Goal: Task Accomplishment & Management: Complete application form

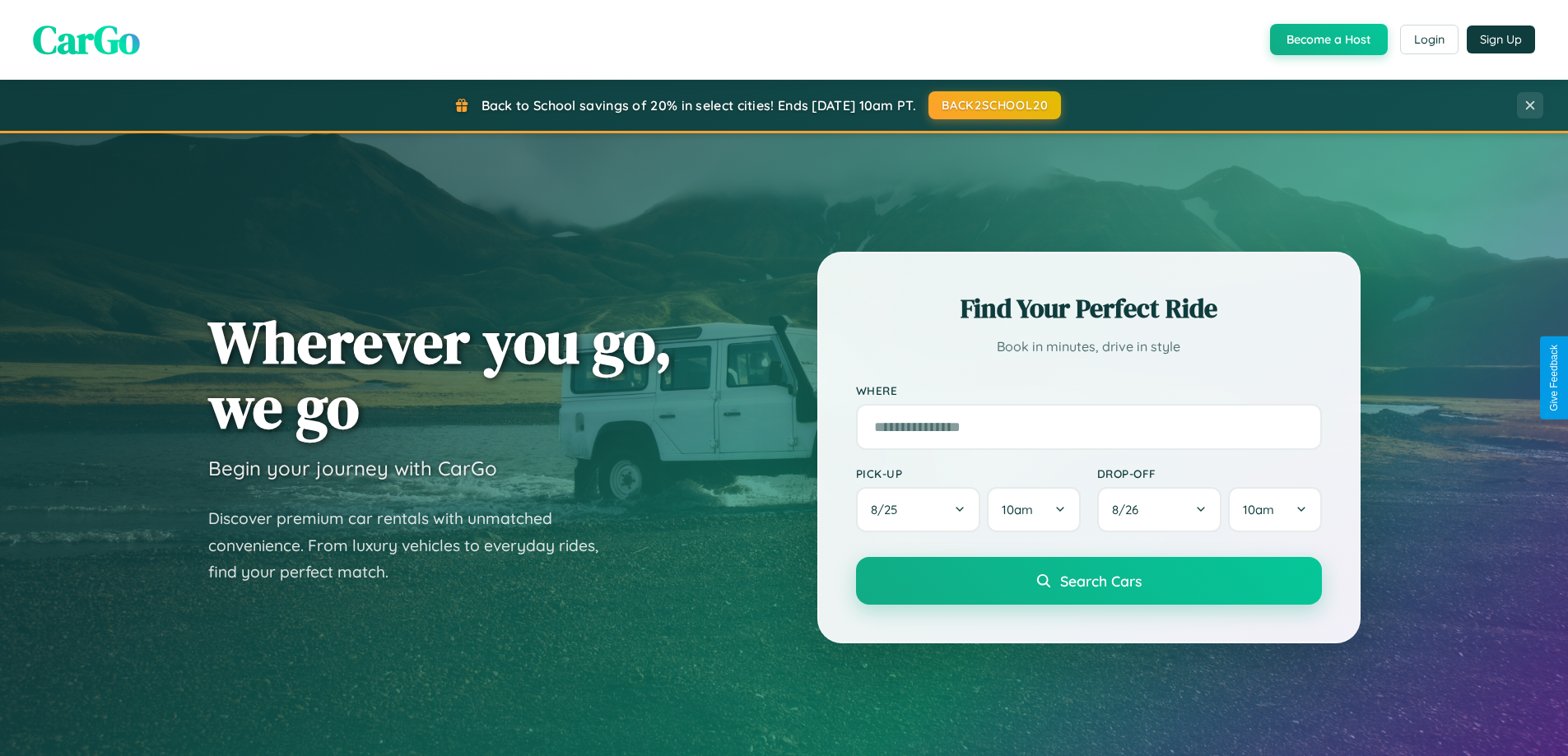
scroll to position [709, 0]
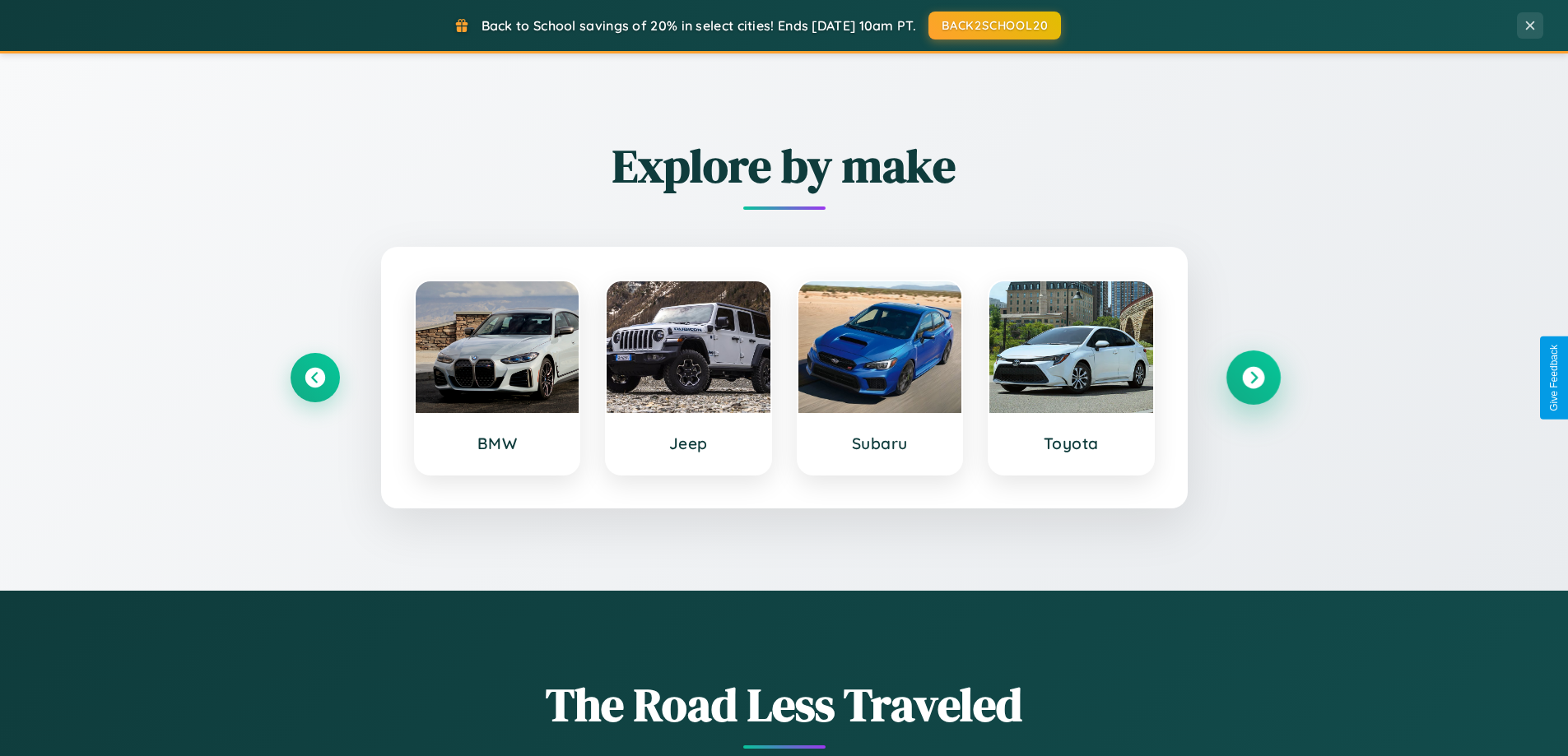
click at [1253, 378] on icon at bounding box center [1253, 378] width 23 height 23
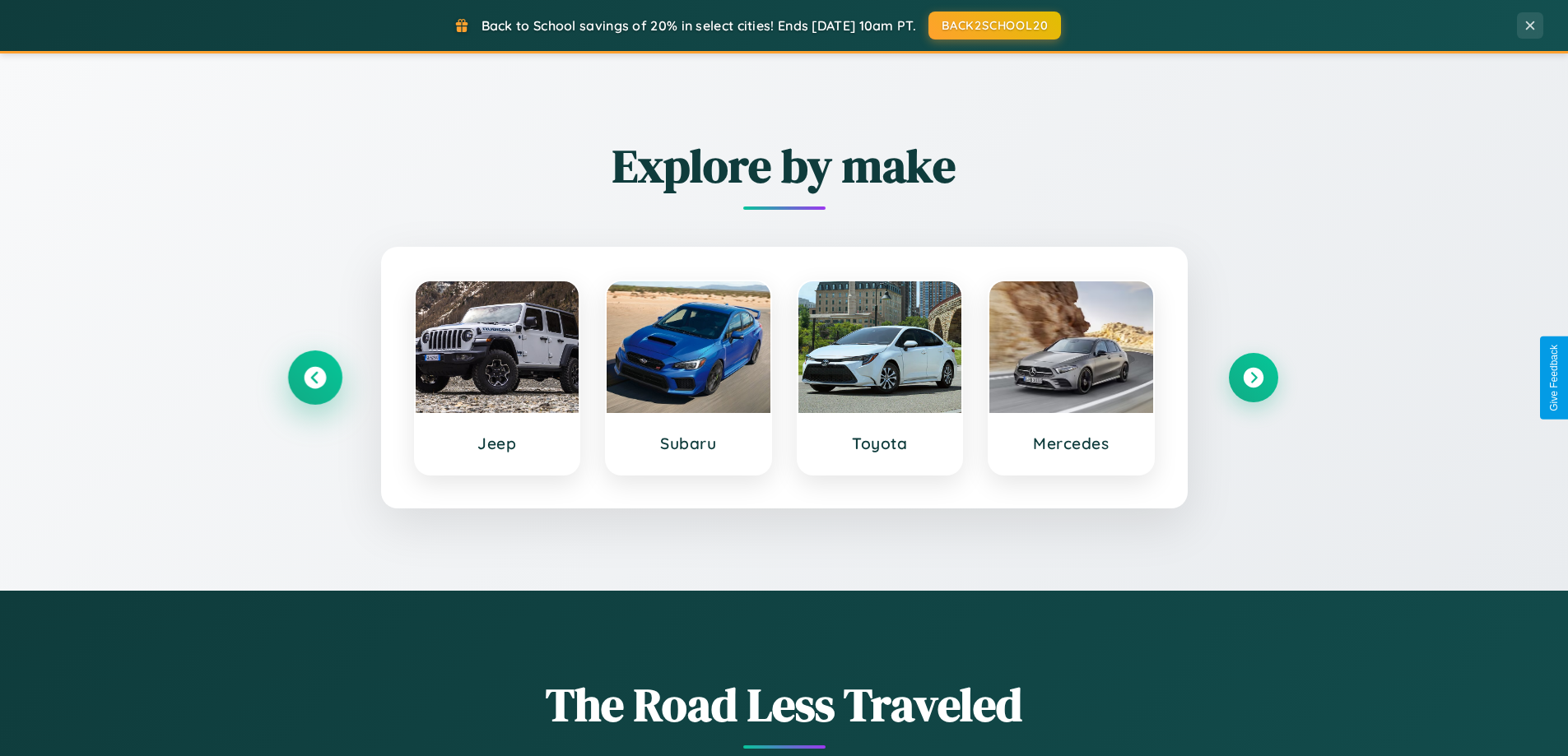
click at [314, 378] on icon at bounding box center [314, 378] width 23 height 23
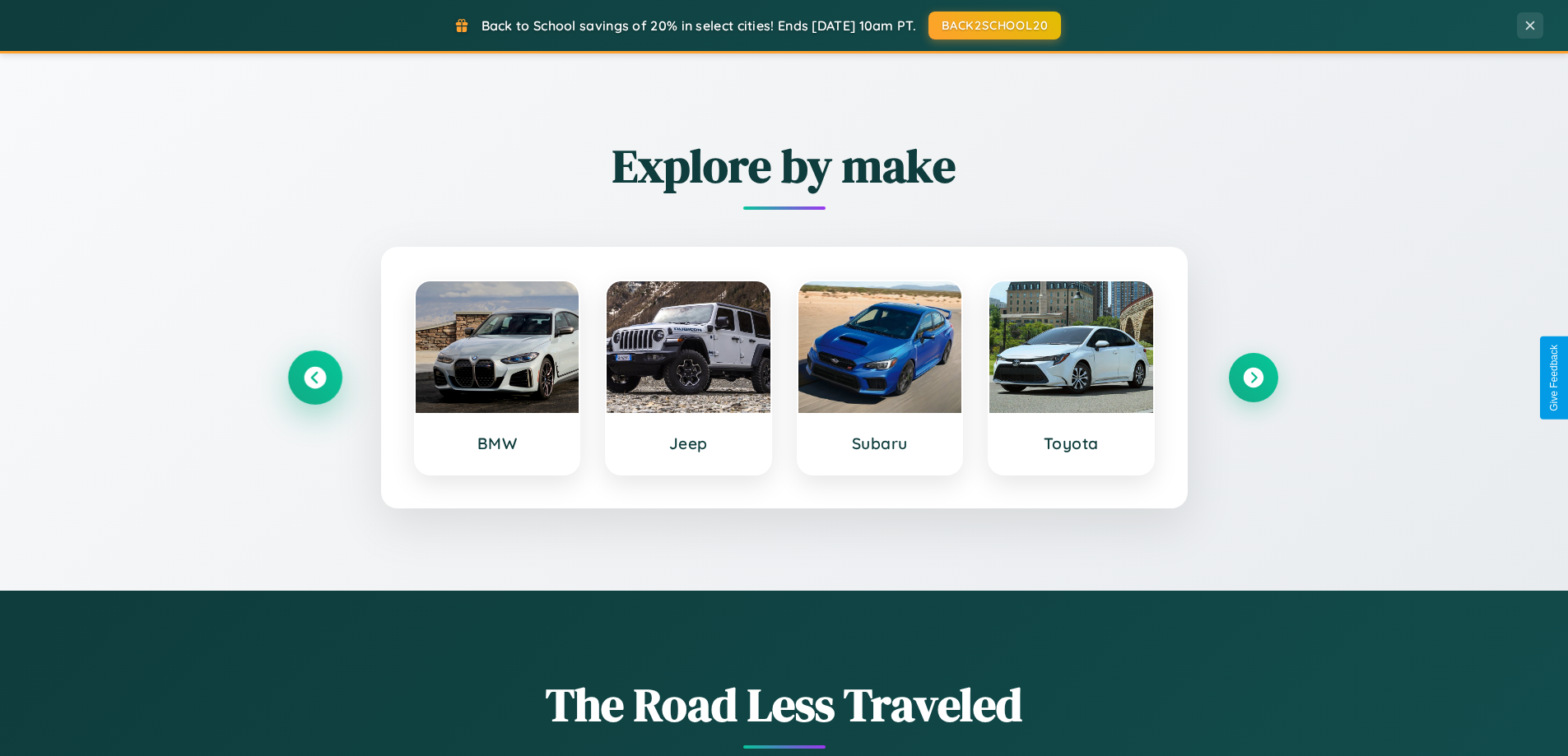
click at [314, 378] on icon at bounding box center [314, 378] width 23 height 23
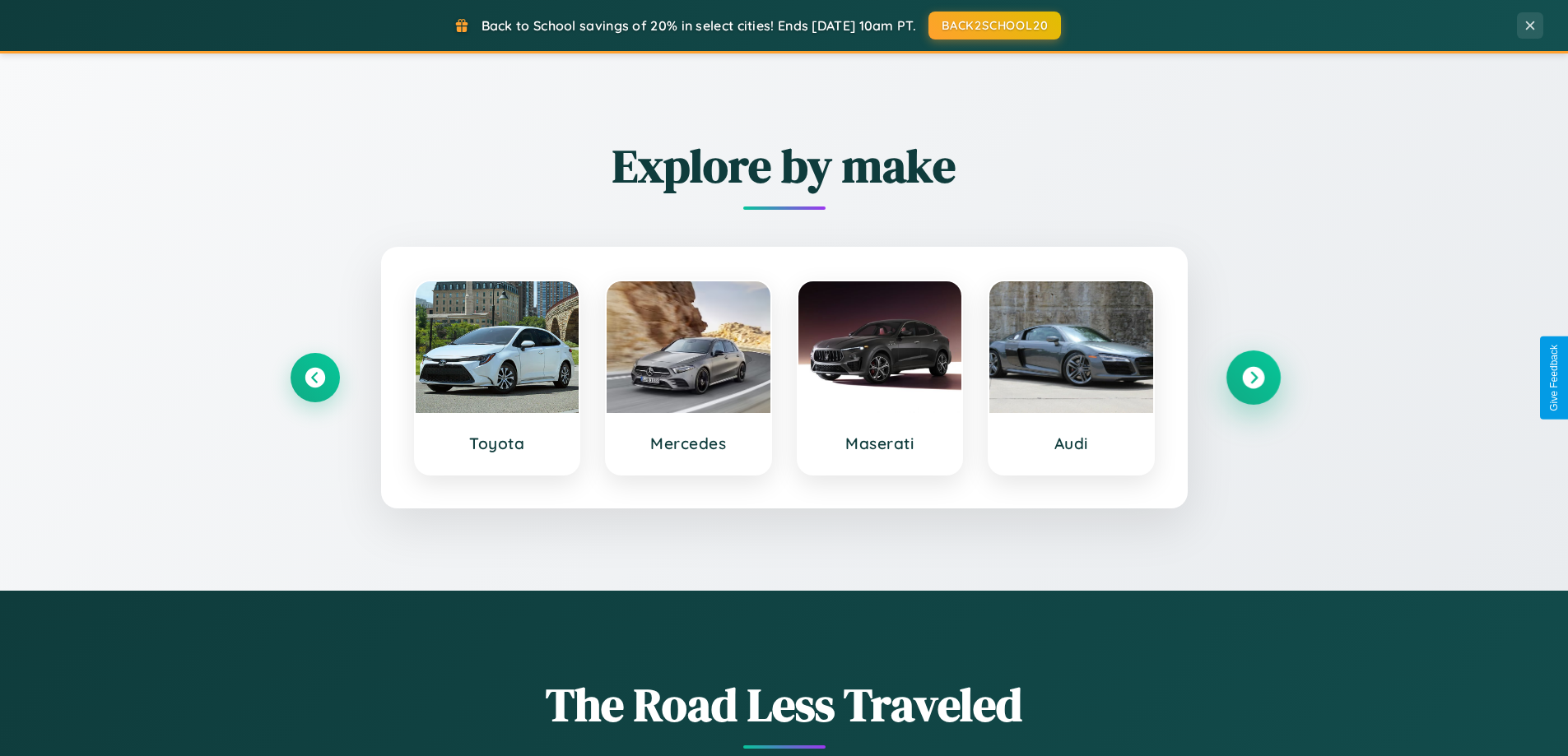
click at [1253, 378] on icon at bounding box center [1253, 378] width 23 height 23
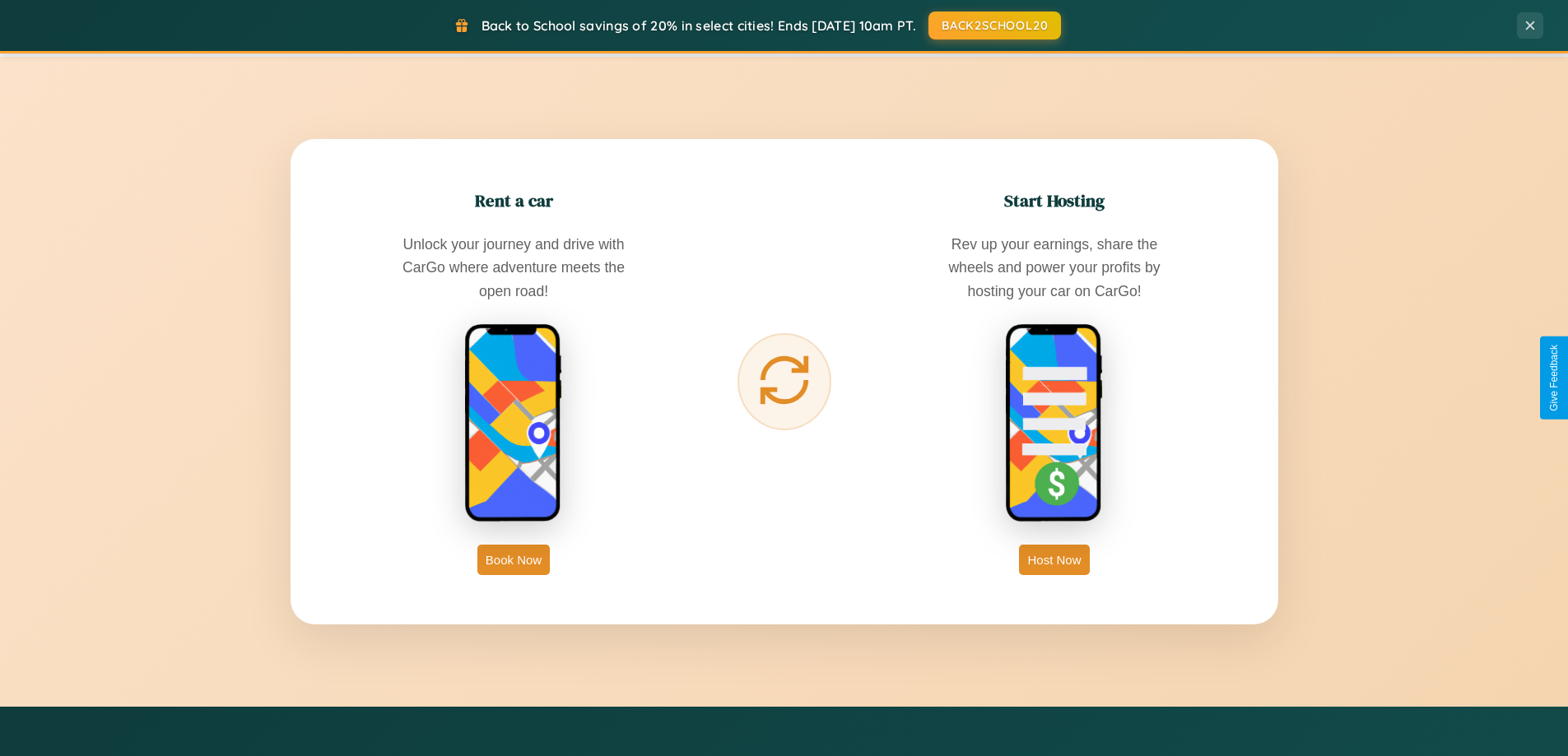
scroll to position [2644, 0]
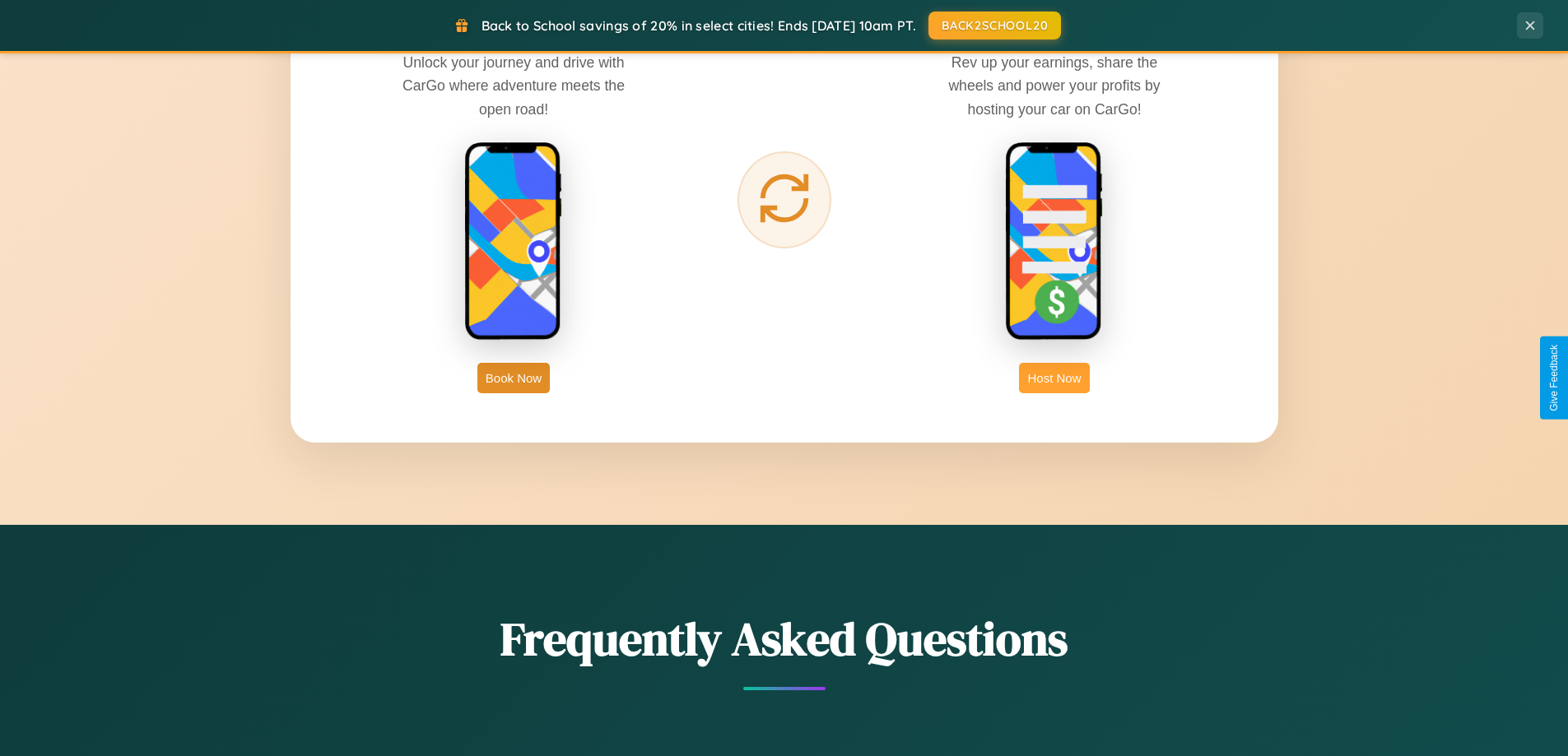
click at [1055, 378] on button "Host Now" at bounding box center [1054, 378] width 70 height 30
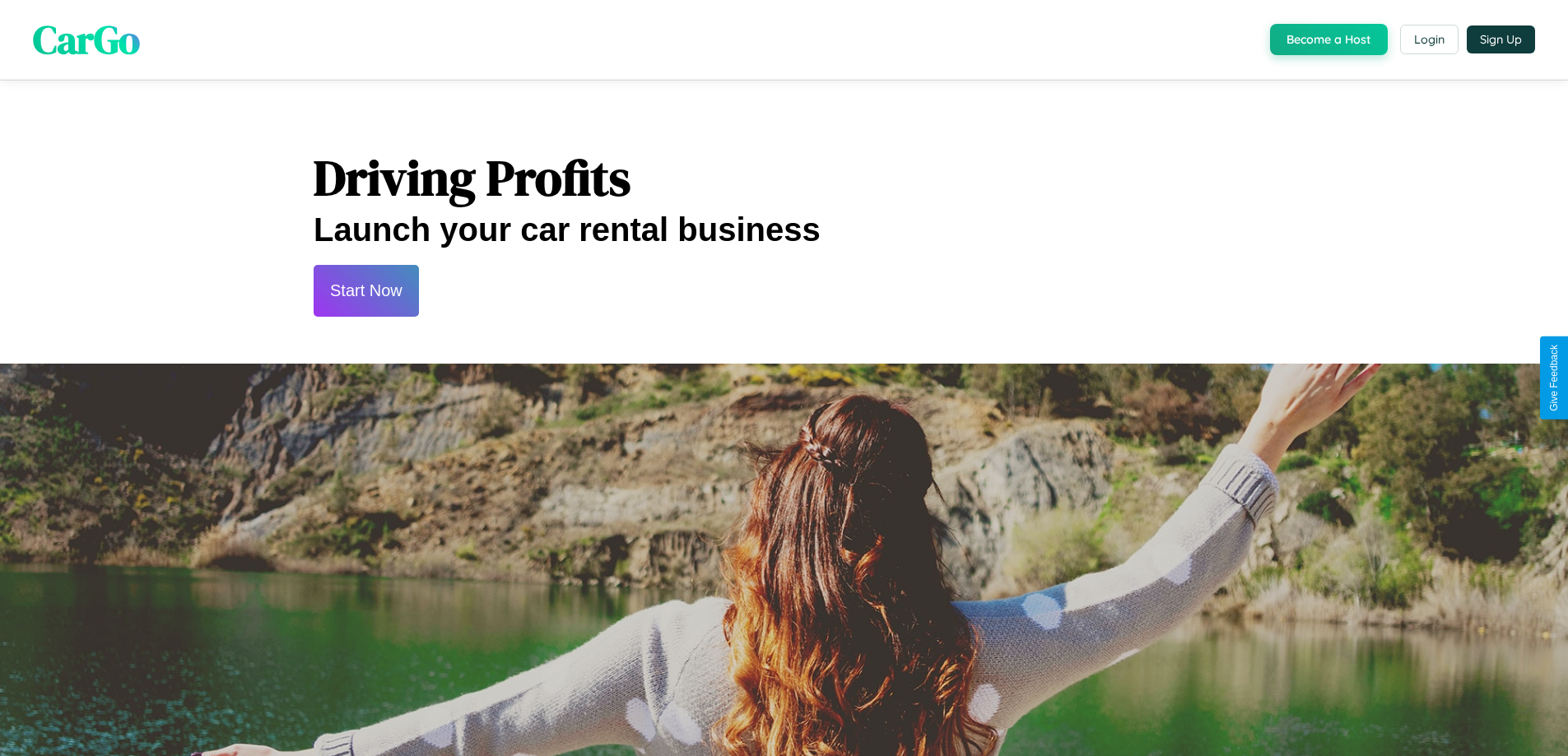
click at [365, 290] on button "Start Now" at bounding box center [366, 291] width 105 height 52
